Goal: Transaction & Acquisition: Purchase product/service

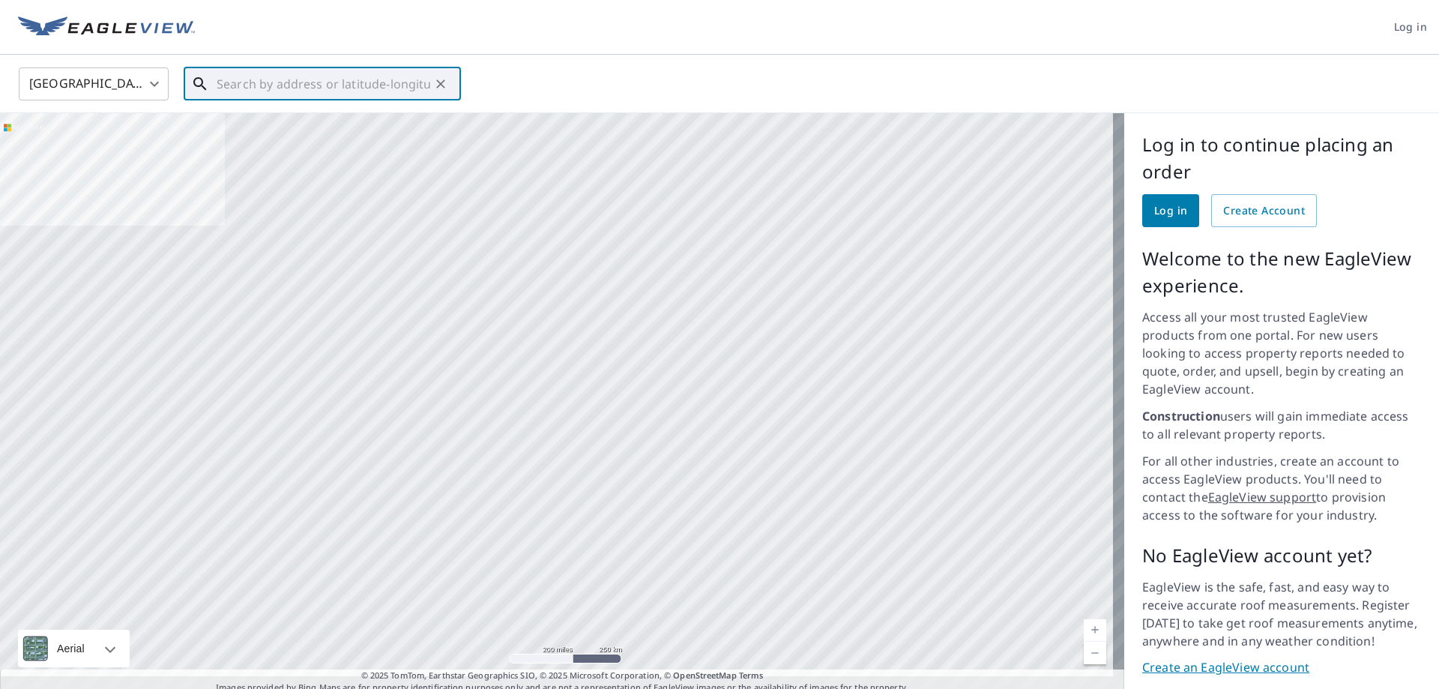
click at [280, 82] on input "text" at bounding box center [324, 84] width 214 height 42
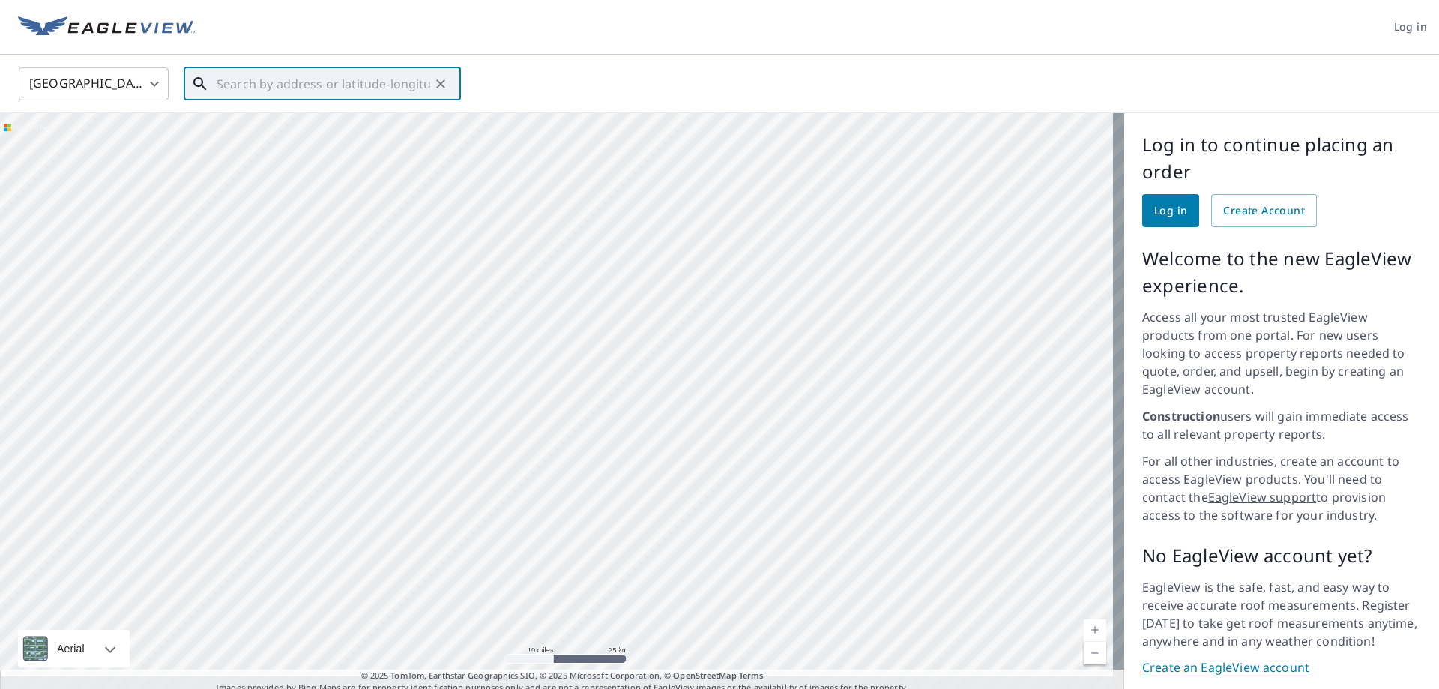
drag, startPoint x: 552, startPoint y: 219, endPoint x: 573, endPoint y: 498, distance: 279.7
click at [573, 498] on div at bounding box center [562, 403] width 1125 height 581
drag, startPoint x: 740, startPoint y: 271, endPoint x: 570, endPoint y: 556, distance: 331.8
click at [585, 577] on div at bounding box center [562, 403] width 1125 height 581
drag, startPoint x: 735, startPoint y: 293, endPoint x: 430, endPoint y: 562, distance: 406.4
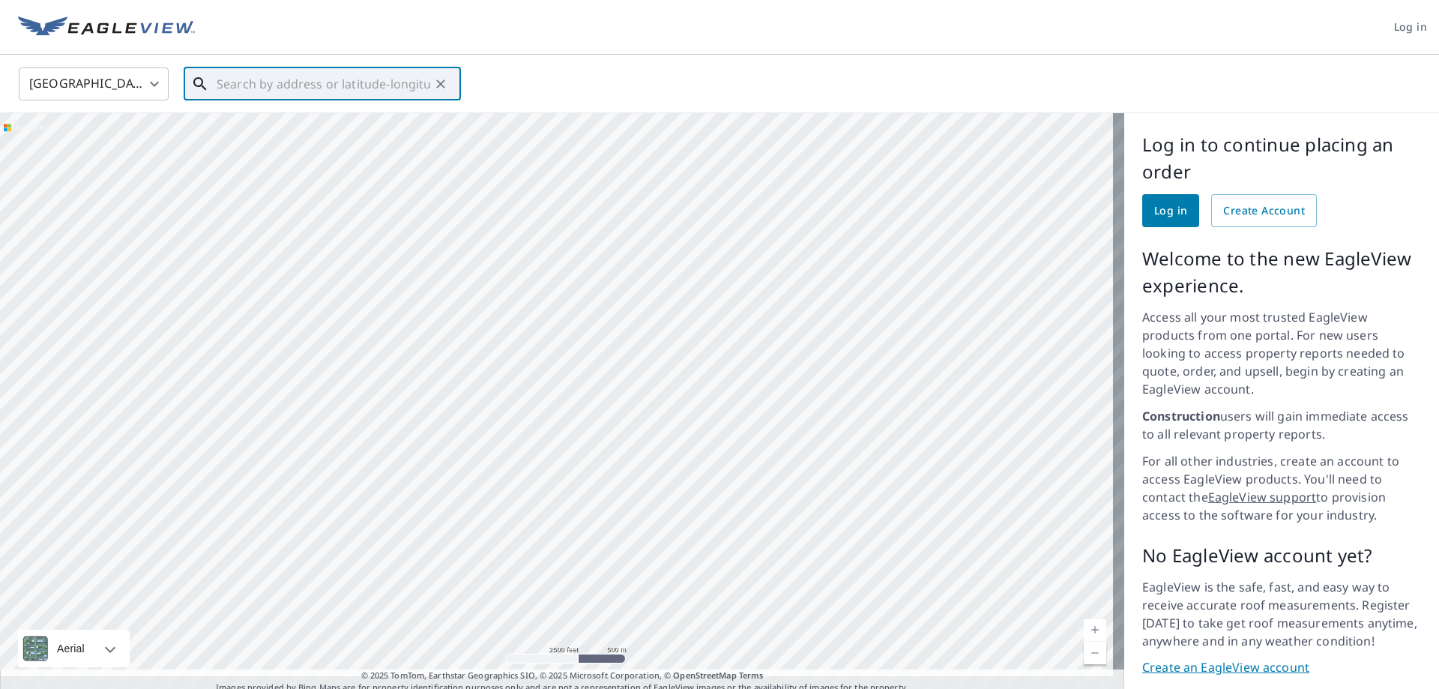
click at [430, 562] on div at bounding box center [562, 403] width 1125 height 581
drag, startPoint x: 703, startPoint y: 537, endPoint x: 552, endPoint y: 537, distance: 151.4
click at [552, 537] on div at bounding box center [562, 403] width 1125 height 581
click at [442, 540] on div at bounding box center [562, 403] width 1125 height 581
click at [271, 83] on input "text" at bounding box center [324, 84] width 214 height 42
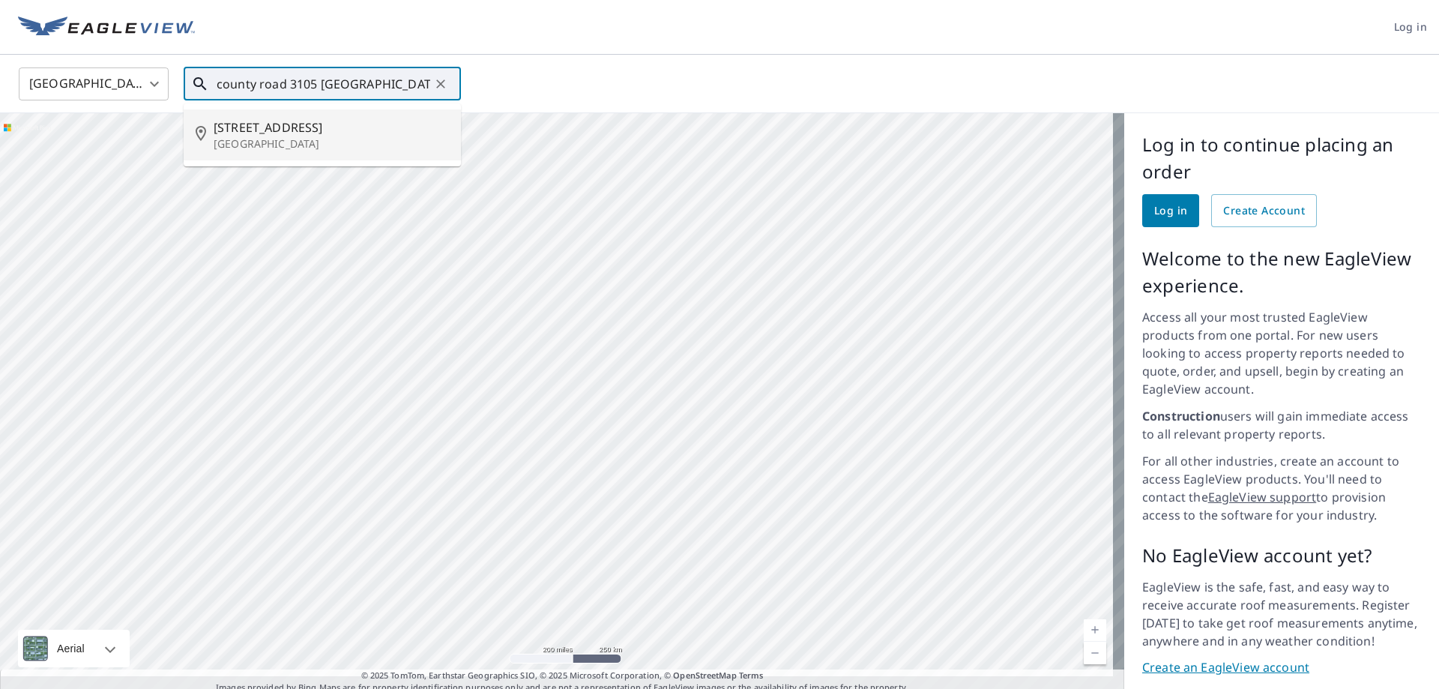
click at [256, 138] on p "[GEOGRAPHIC_DATA]" at bounding box center [331, 143] width 235 height 15
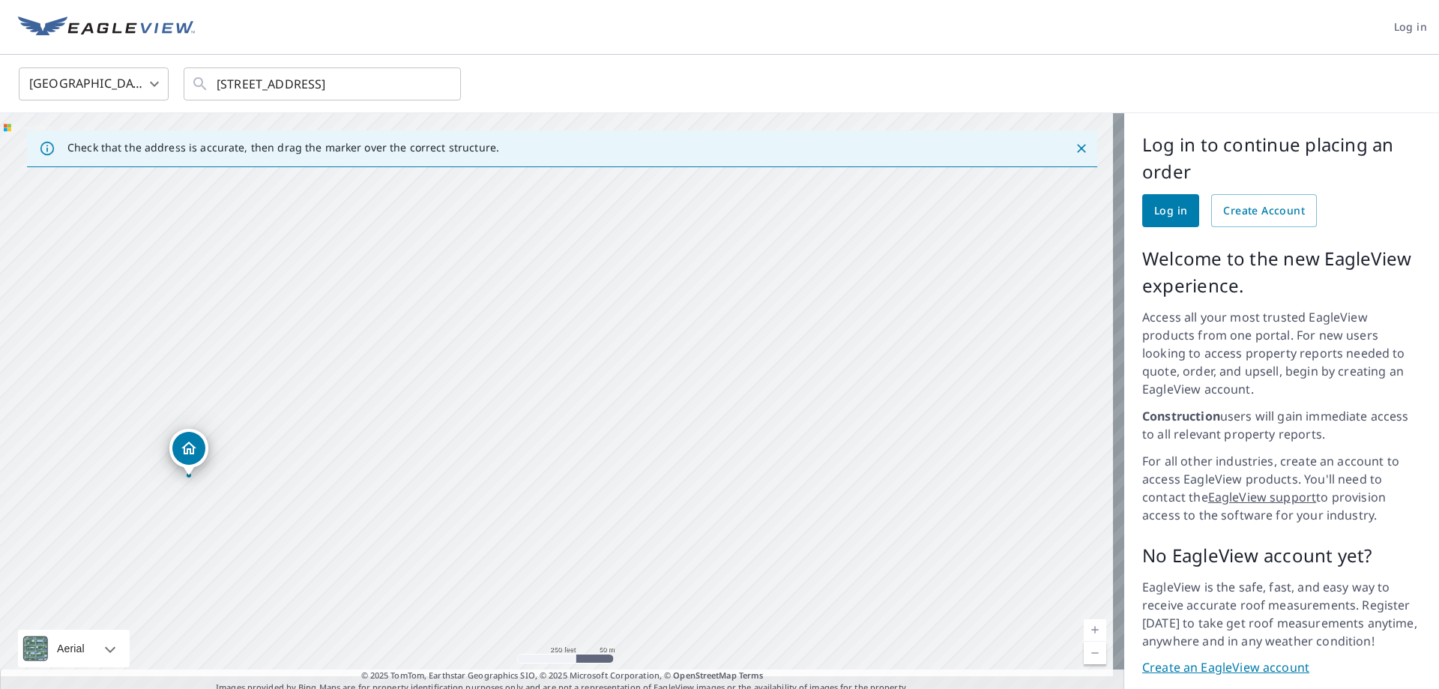
drag, startPoint x: 1016, startPoint y: 353, endPoint x: 517, endPoint y: 460, distance: 510.7
click at [519, 460] on div "[STREET_ADDRESS]" at bounding box center [562, 403] width 1125 height 581
drag, startPoint x: 594, startPoint y: 574, endPoint x: 642, endPoint y: 537, distance: 61.5
click at [642, 537] on div "[STREET_ADDRESS]" at bounding box center [562, 403] width 1125 height 581
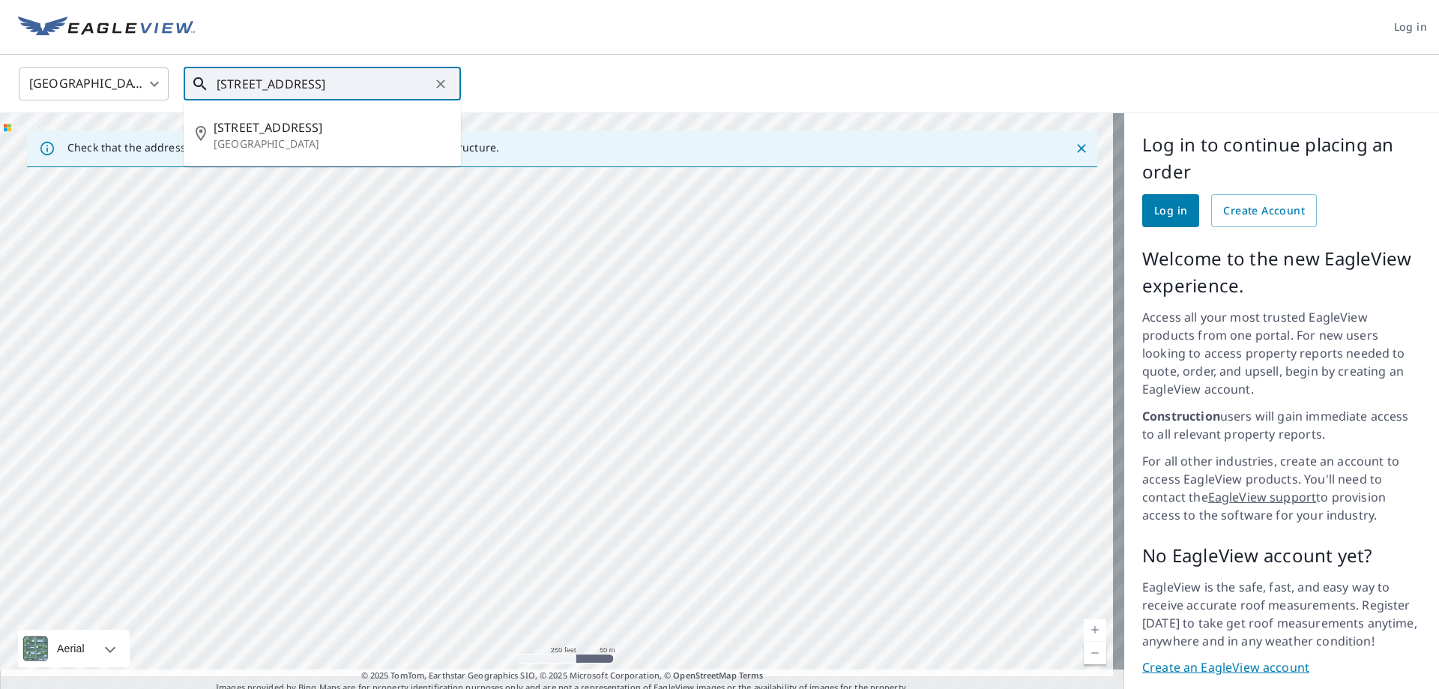
click at [234, 85] on input "[STREET_ADDRESS]" at bounding box center [324, 84] width 214 height 42
drag, startPoint x: 238, startPoint y: 82, endPoint x: 196, endPoint y: 82, distance: 42.7
click at [196, 82] on div "[STREET_ADDRESS] ​" at bounding box center [322, 83] width 277 height 33
type input "[STREET_ADDRESS]"
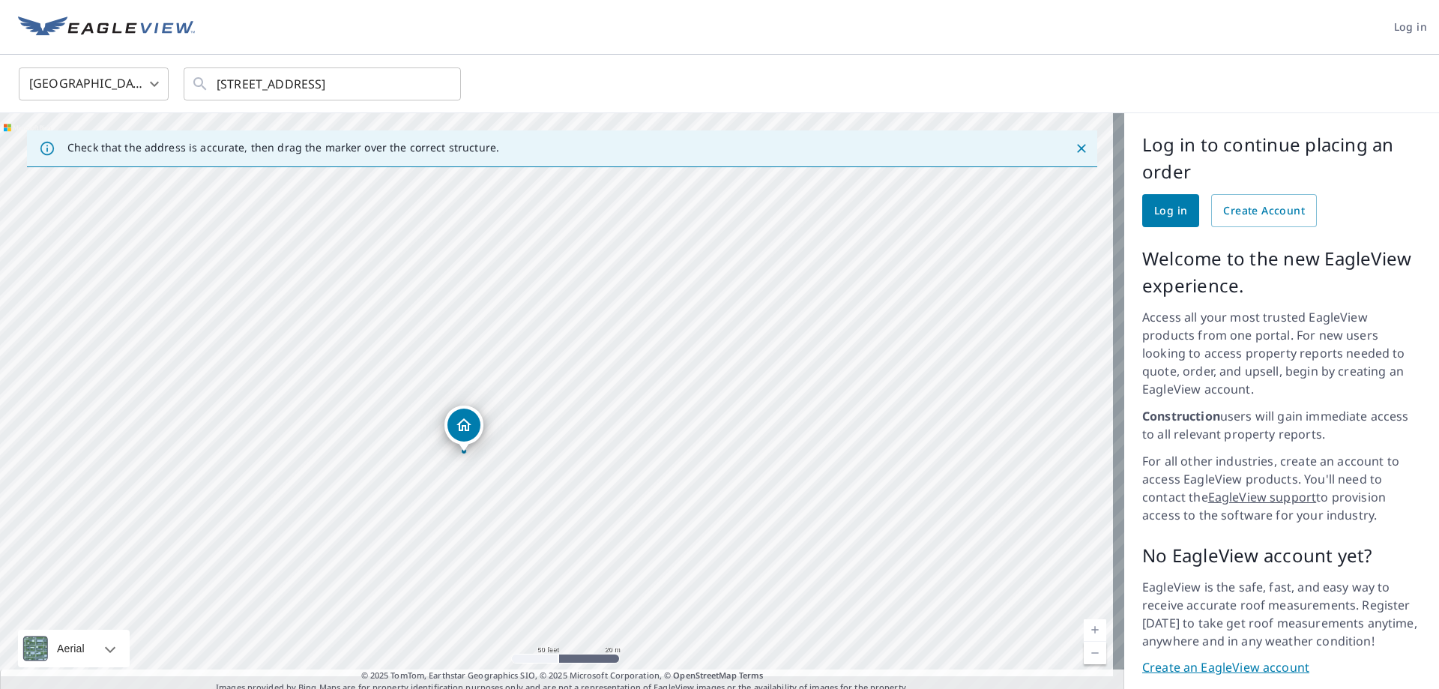
drag, startPoint x: 307, startPoint y: 324, endPoint x: 577, endPoint y: 357, distance: 271.9
click at [577, 357] on div "[STREET_ADDRESS]" at bounding box center [562, 403] width 1125 height 581
drag, startPoint x: 471, startPoint y: 382, endPoint x: 554, endPoint y: 383, distance: 83.2
click at [554, 383] on div "[STREET_ADDRESS]" at bounding box center [562, 403] width 1125 height 581
drag, startPoint x: 1047, startPoint y: 469, endPoint x: 664, endPoint y: 525, distance: 387.1
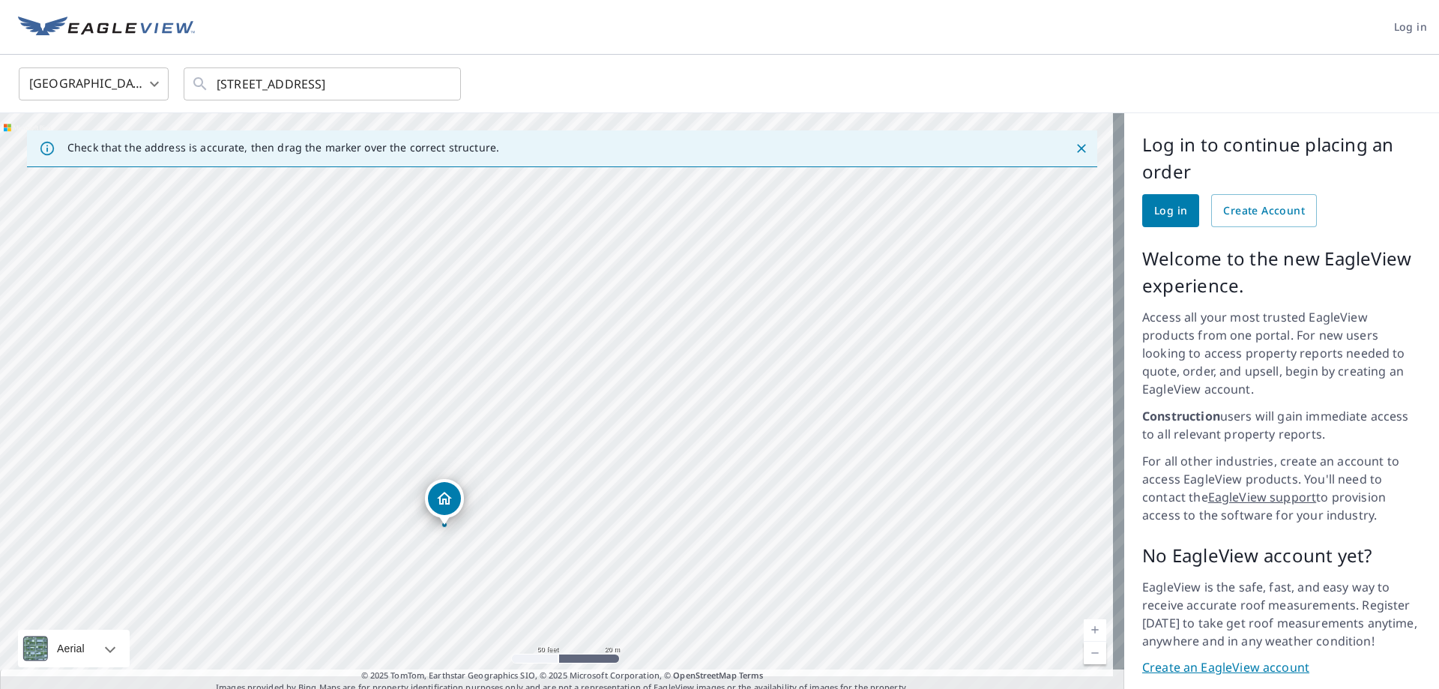
click at [664, 525] on div "[STREET_ADDRESS]" at bounding box center [562, 403] width 1125 height 581
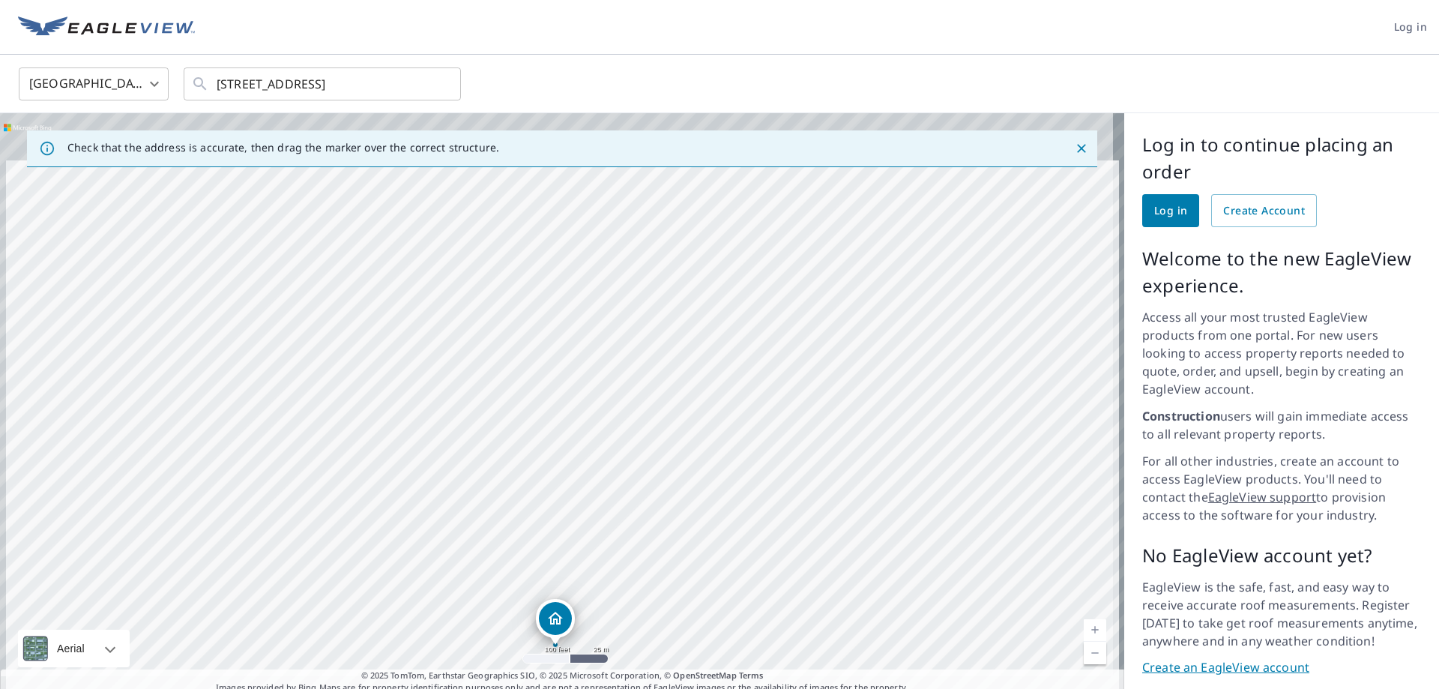
drag, startPoint x: 533, startPoint y: 477, endPoint x: 538, endPoint y: 508, distance: 31.1
click at [538, 508] on div "[STREET_ADDRESS]" at bounding box center [562, 403] width 1125 height 581
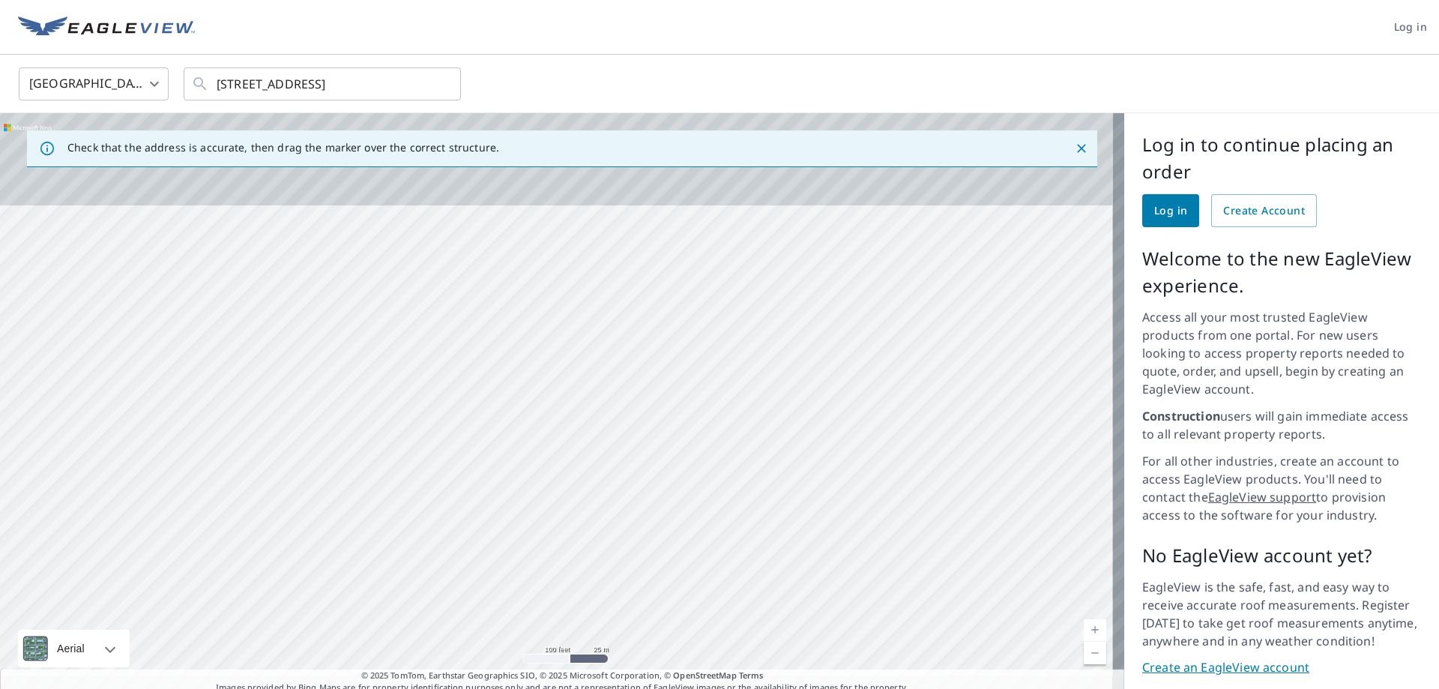
drag, startPoint x: 524, startPoint y: 310, endPoint x: 518, endPoint y: 511, distance: 200.3
click at [518, 511] on div "[STREET_ADDRESS]" at bounding box center [562, 403] width 1125 height 581
